Goal: Task Accomplishment & Management: Use online tool/utility

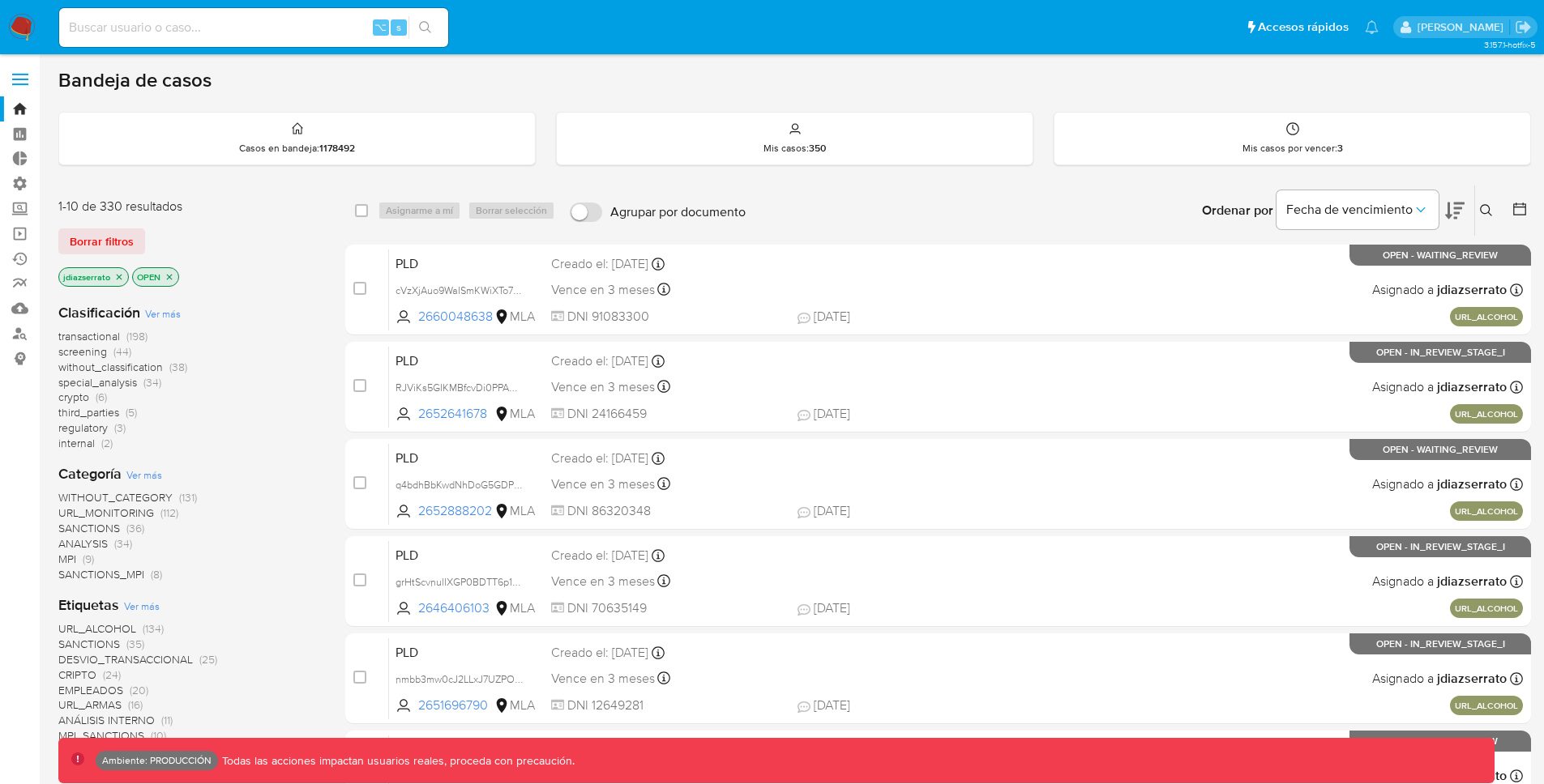
click at [27, 79] on span at bounding box center [20, 80] width 16 height 3
click at [0, 0] on input "checkbox" at bounding box center [0, 0] width 0 height 0
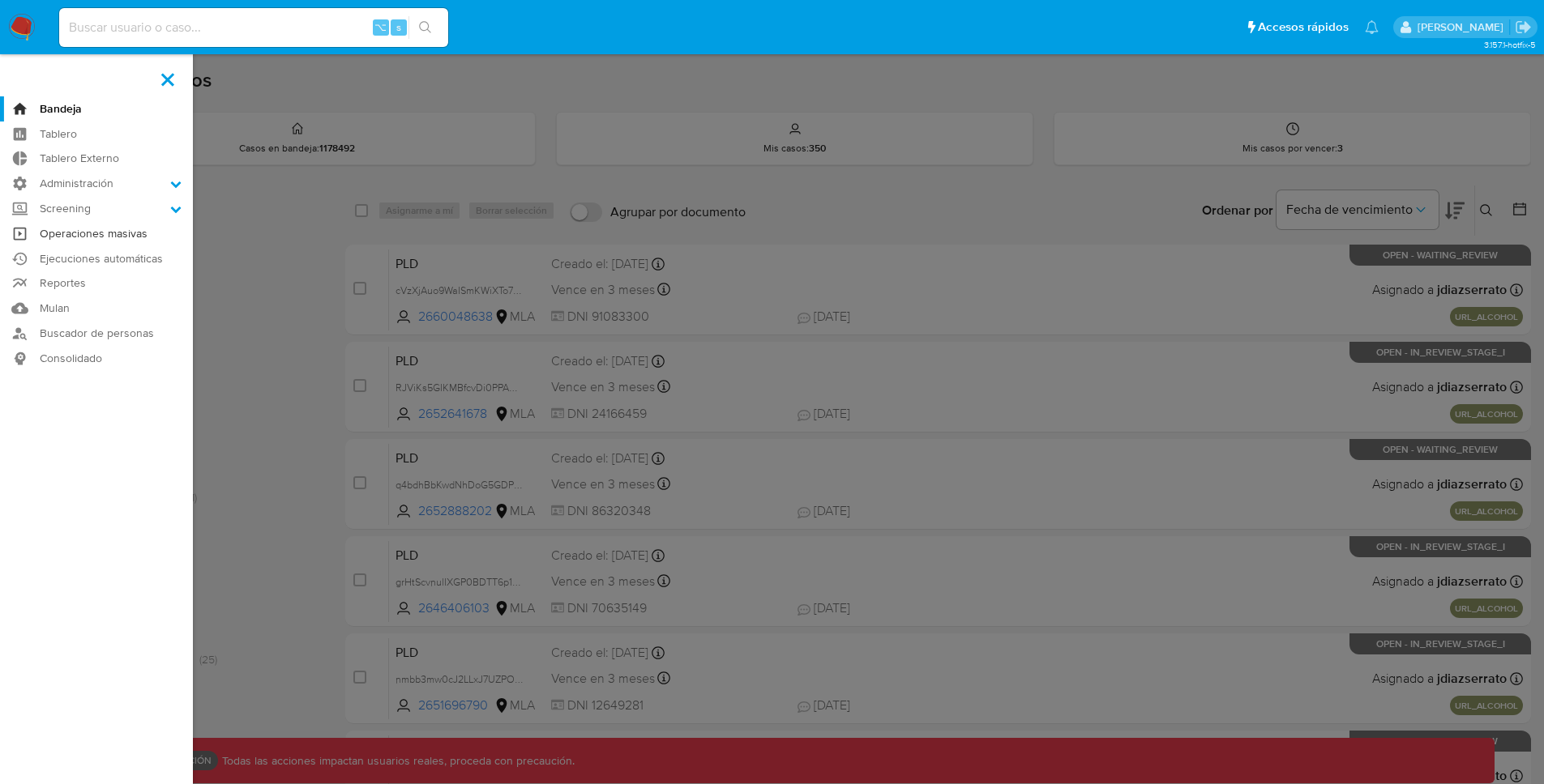
click at [124, 231] on link "Operaciones masivas" at bounding box center [96, 233] width 193 height 25
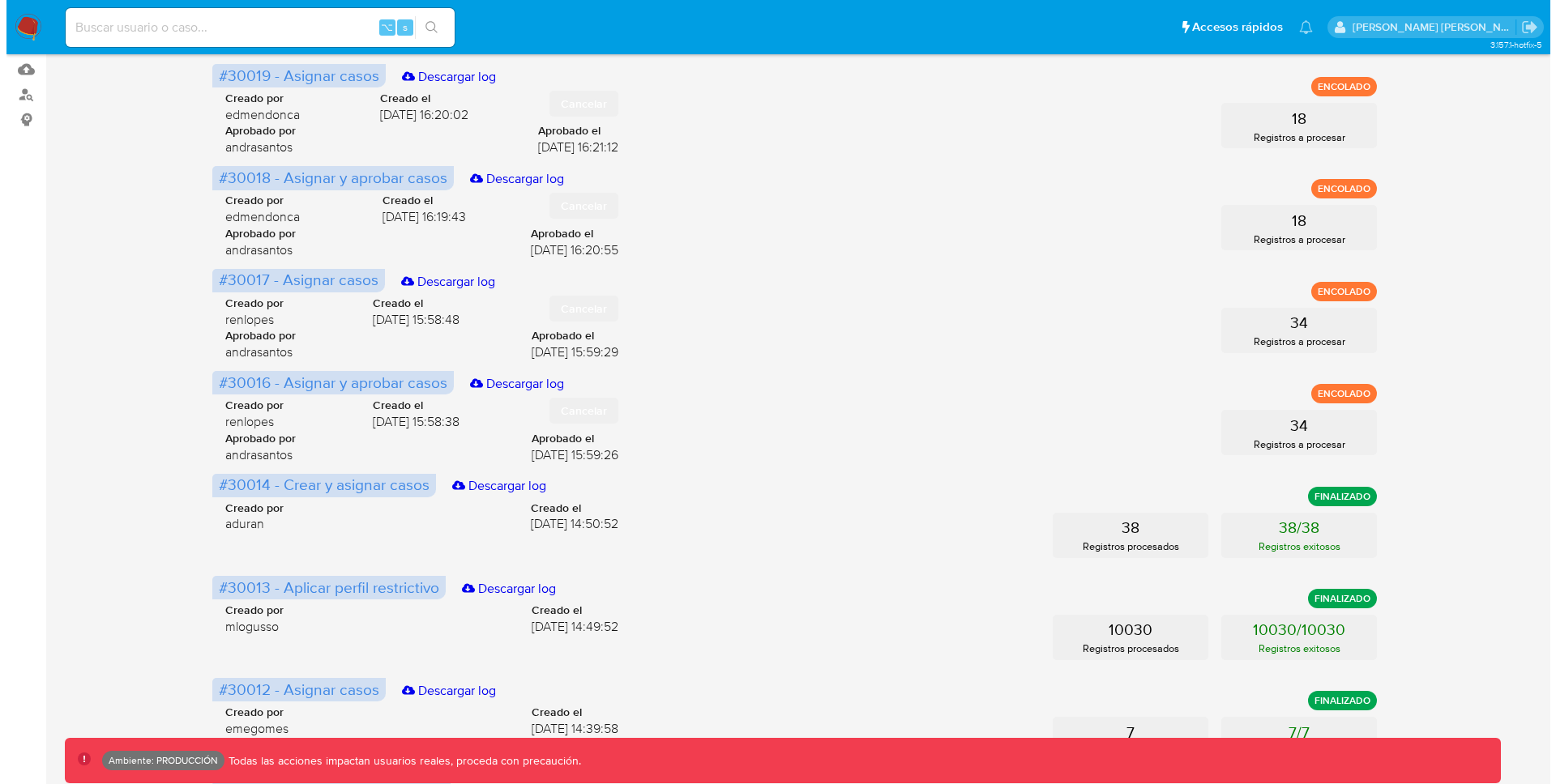
scroll to position [299, 0]
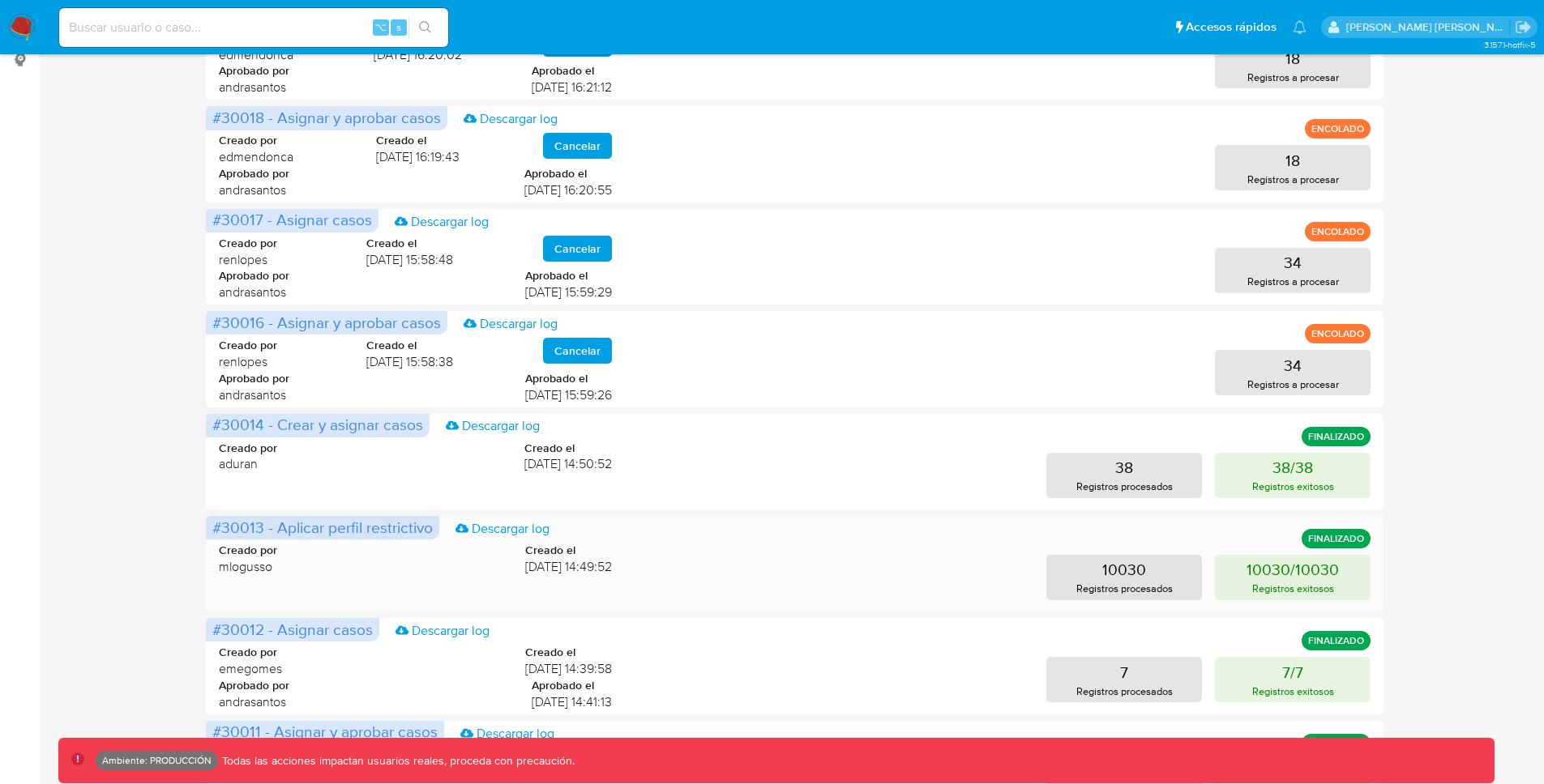
drag, startPoint x: 276, startPoint y: 528, endPoint x: 442, endPoint y: 538, distance: 166.3
click at [442, 538] on div "#30013 - Aplicar perfil restrictivo Descargar log FINALIZADO Creado por mloguss…" at bounding box center [794, 564] width 1178 height 96
click at [1301, 585] on p "Registros exitosos" at bounding box center [1293, 589] width 82 height 15
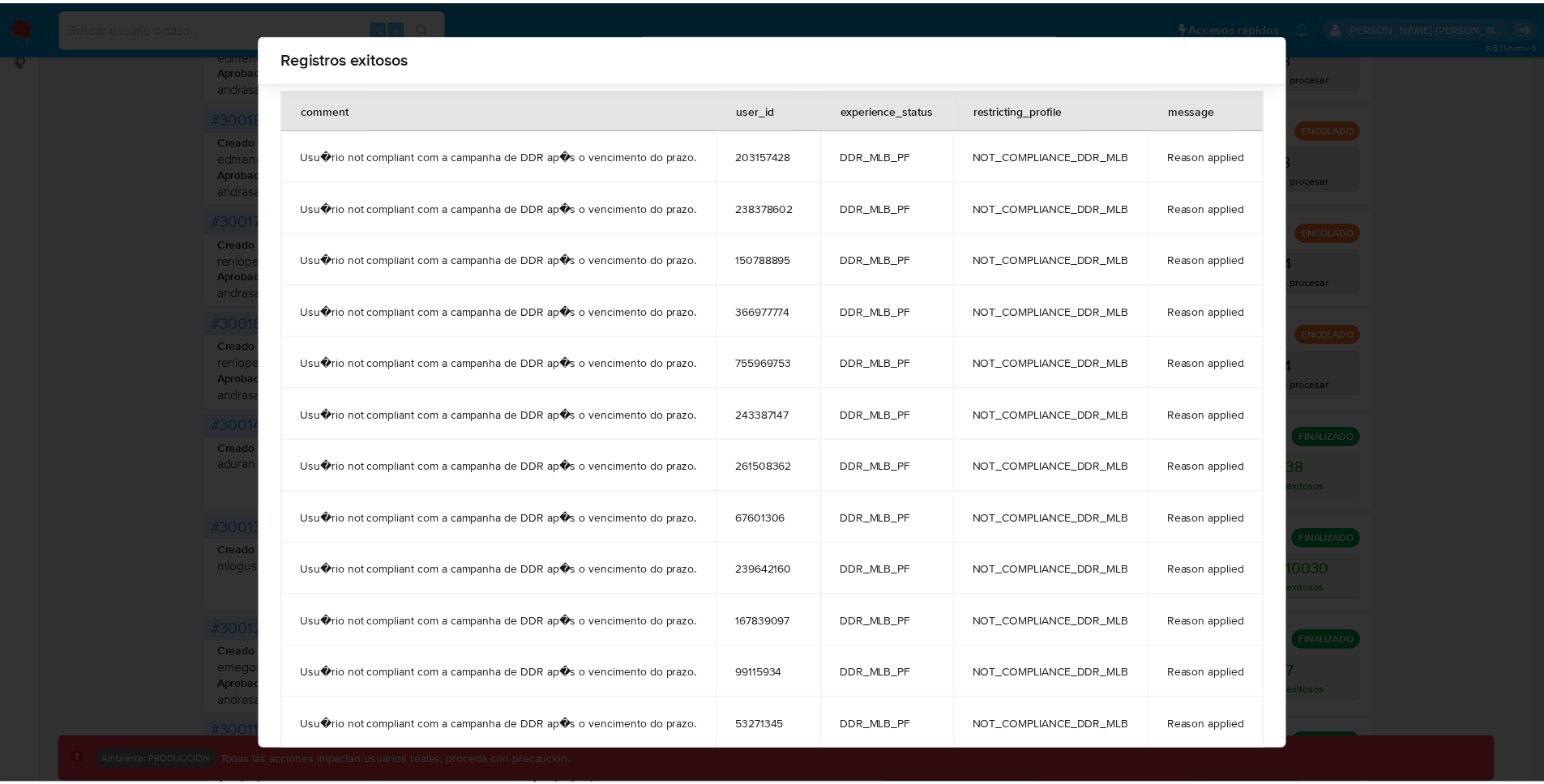
scroll to position [0, 0]
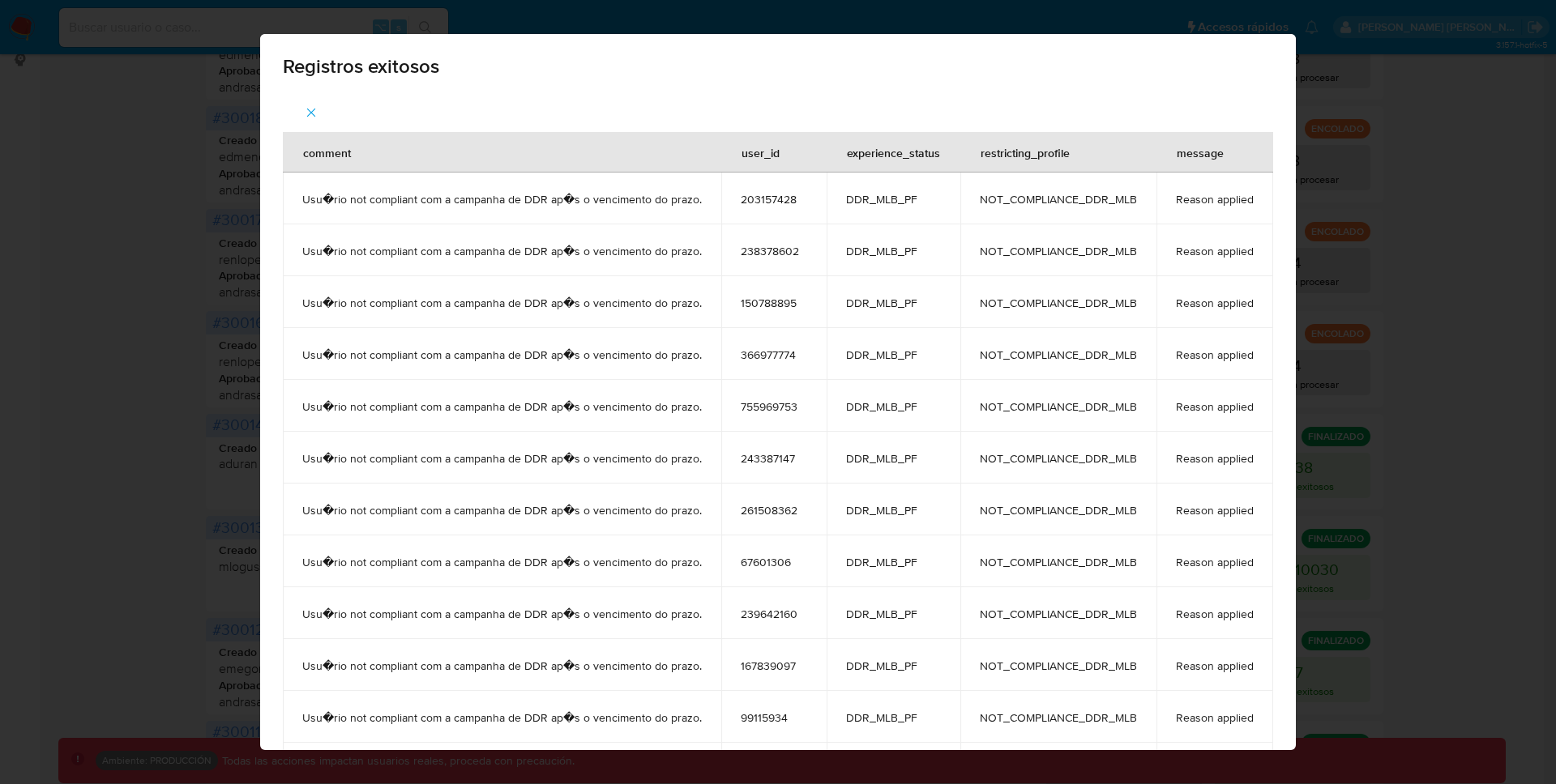
click at [311, 108] on icon "button" at bounding box center [311, 112] width 15 height 15
